Goal: Task Accomplishment & Management: Manage account settings

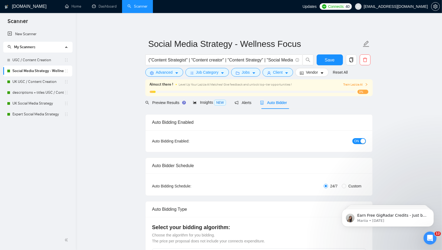
click at [66, 72] on icon "holder" at bounding box center [66, 71] width 4 height 4
click at [359, 142] on span "ON" at bounding box center [357, 141] width 5 height 6
click at [30, 83] on link "UK UGC / Content Creation" at bounding box center [38, 81] width 52 height 11
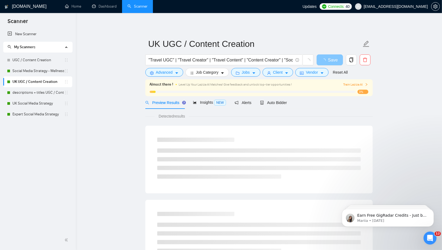
click at [329, 60] on button "Save" at bounding box center [330, 59] width 26 height 11
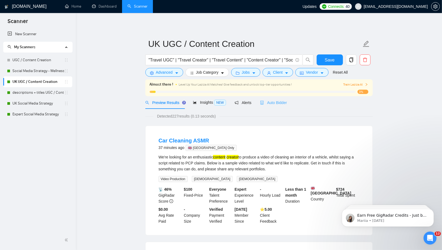
click at [277, 99] on div "Auto Bidder" at bounding box center [273, 102] width 27 height 13
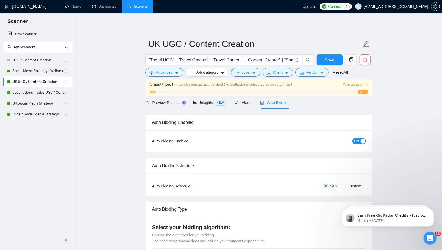
click at [359, 140] on span "ON" at bounding box center [357, 141] width 5 height 6
click at [332, 57] on span "Save" at bounding box center [330, 60] width 10 height 7
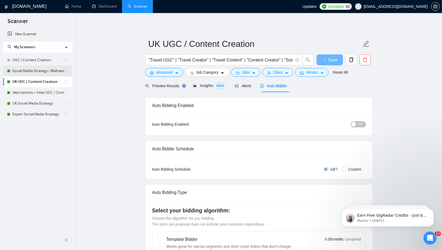
click at [66, 71] on icon "holder" at bounding box center [66, 71] width 4 height 4
click at [54, 71] on link "Social Media Strategy - Wellness Focus" at bounding box center [38, 71] width 52 height 11
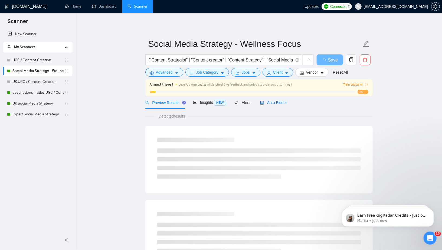
click at [276, 102] on span "Auto Bidder" at bounding box center [273, 103] width 27 height 4
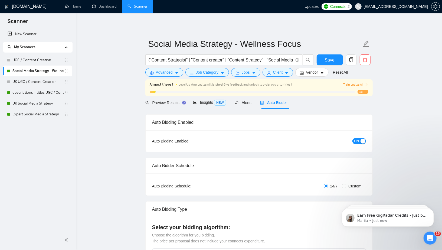
click at [360, 141] on button "ON" at bounding box center [360, 141] width 14 height 6
click at [332, 58] on span "Save" at bounding box center [330, 60] width 10 height 7
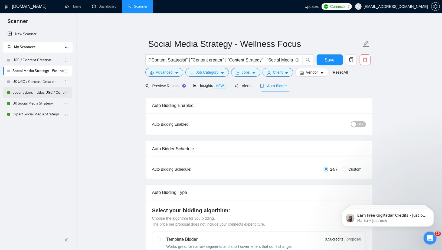
click at [45, 93] on link "descriptions + titles UGC / Content Creation" at bounding box center [38, 92] width 52 height 11
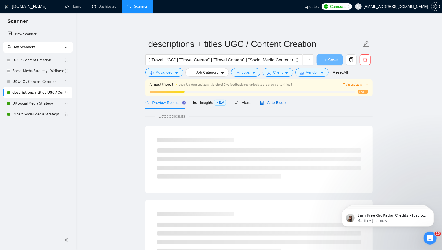
click at [282, 103] on span "Auto Bidder" at bounding box center [273, 103] width 27 height 4
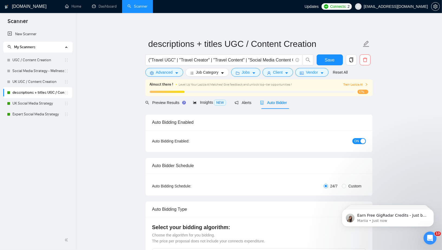
click at [362, 140] on div "button" at bounding box center [363, 141] width 5 height 5
click at [335, 56] on button "Save" at bounding box center [330, 59] width 26 height 11
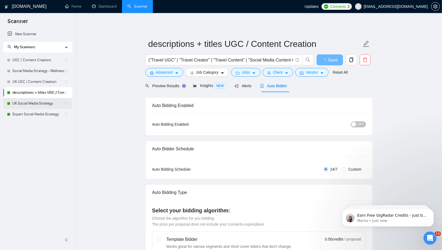
click at [20, 102] on link "UK Social Media Strategy" at bounding box center [38, 103] width 52 height 11
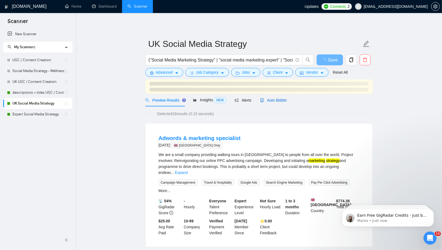
click at [280, 98] on div "Auto Bidder" at bounding box center [273, 100] width 27 height 13
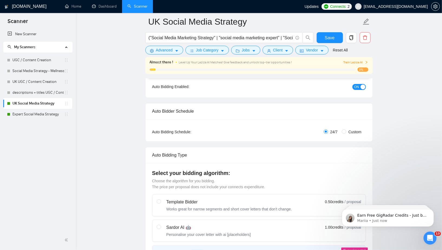
scroll to position [62, 0]
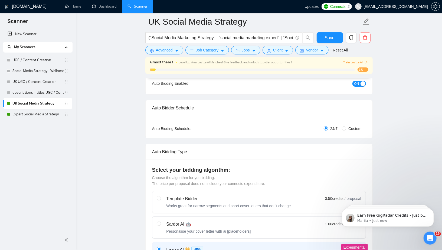
click at [359, 82] on span "ON" at bounding box center [357, 84] width 5 height 6
click at [333, 38] on span "Save" at bounding box center [330, 37] width 10 height 7
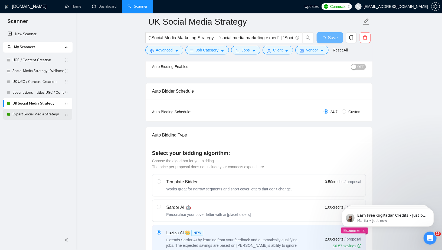
click at [45, 115] on link "Expert Social Media Strategy" at bounding box center [38, 114] width 52 height 11
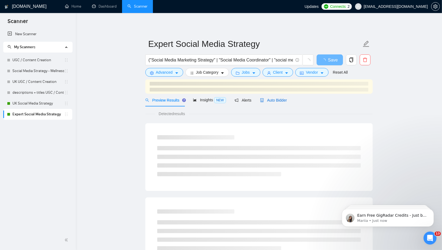
click at [281, 99] on div "Auto Bidder" at bounding box center [273, 100] width 27 height 13
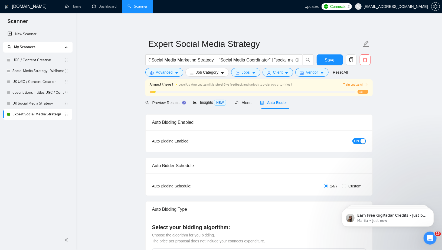
click at [362, 141] on div "button" at bounding box center [363, 141] width 5 height 5
click at [330, 55] on button "Save" at bounding box center [330, 59] width 26 height 11
